Goal: Information Seeking & Learning: Check status

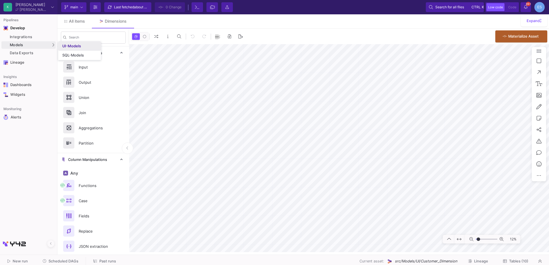
click at [61, 46] on link "UI-Models" at bounding box center [79, 46] width 42 height 9
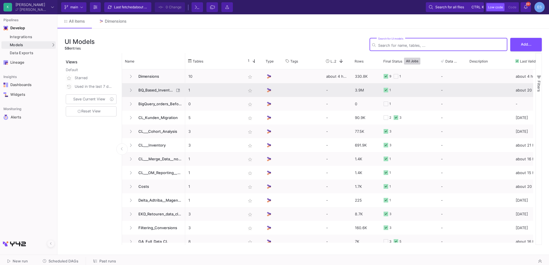
click at [166, 87] on span "BQ_Based_Inventory" at bounding box center [154, 90] width 39 height 13
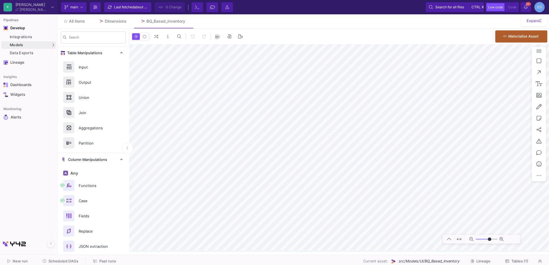
click at [522, 261] on span "Tables (1)" at bounding box center [519, 261] width 17 height 4
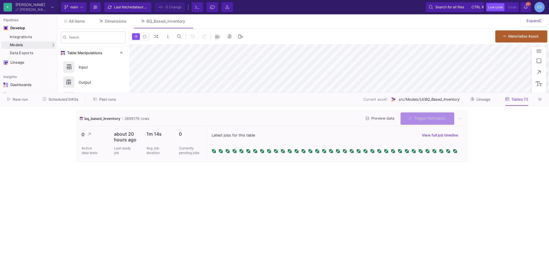
click at [386, 119] on span "Preview data" at bounding box center [380, 118] width 28 height 4
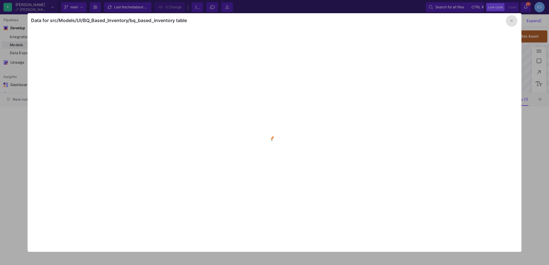
type input "-13"
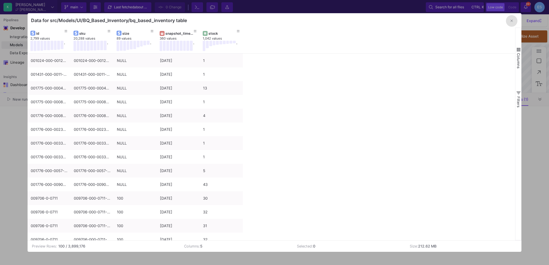
click at [512, 23] on icon "button" at bounding box center [511, 21] width 2 height 4
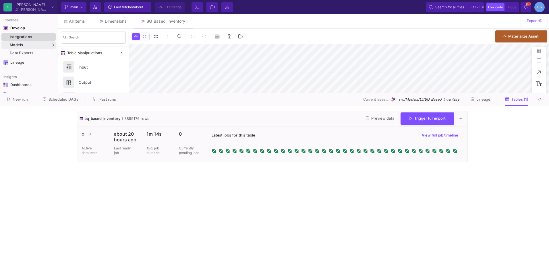
click at [36, 36] on div "Integrations" at bounding box center [32, 37] width 44 height 5
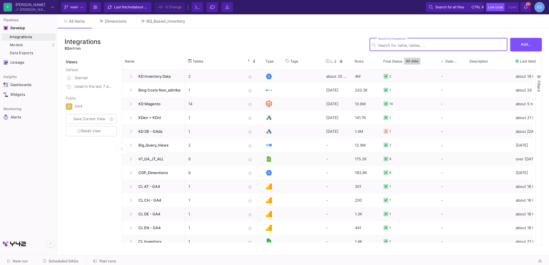
click at [408, 43] on div "Search for integrations" at bounding box center [441, 44] width 127 height 14
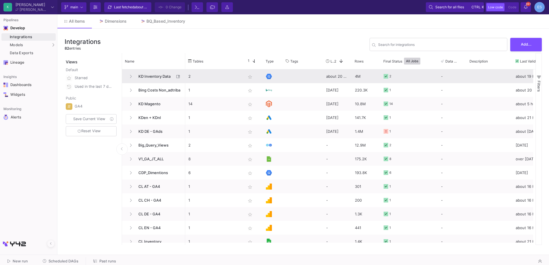
click at [163, 76] on span "KD Inventory Data" at bounding box center [154, 76] width 39 height 13
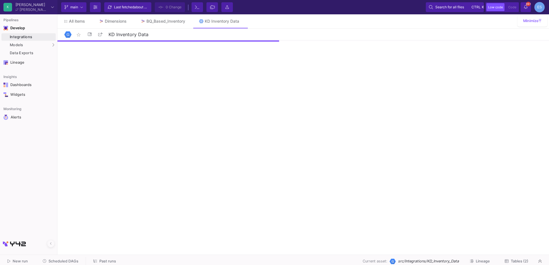
click at [517, 264] on button "Tables (2)" at bounding box center [516, 261] width 37 height 9
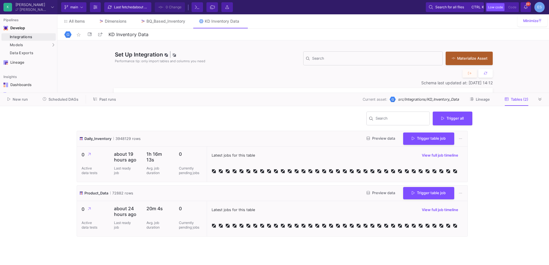
click at [379, 140] on span "Preview data" at bounding box center [381, 138] width 28 height 4
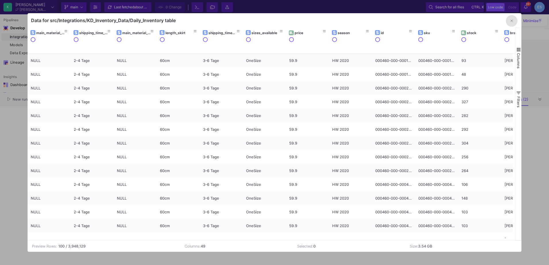
click at [510, 19] on icon "button" at bounding box center [511, 21] width 2 height 4
